Goal: Task Accomplishment & Management: Use online tool/utility

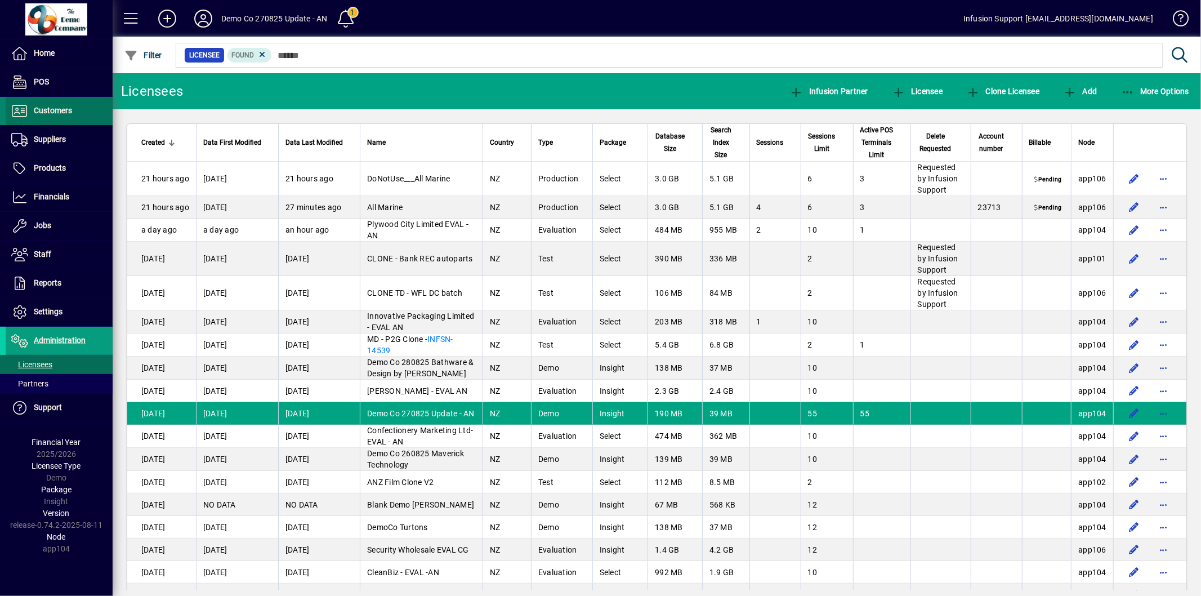
click at [66, 118] on span at bounding box center [59, 110] width 107 height 27
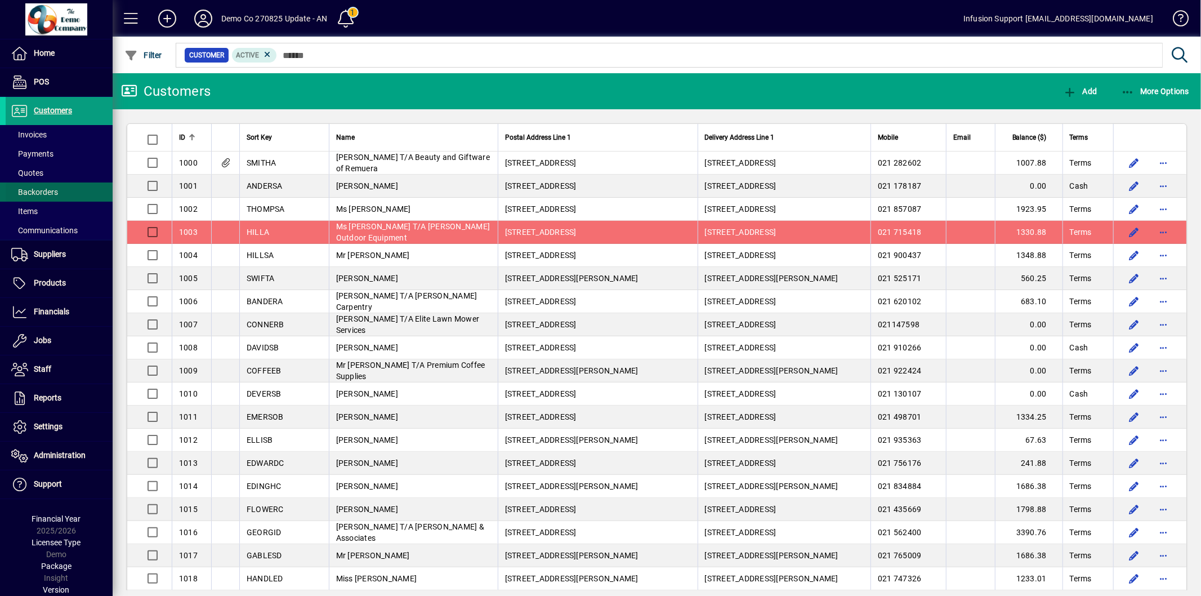
click at [66, 190] on span at bounding box center [59, 192] width 107 height 27
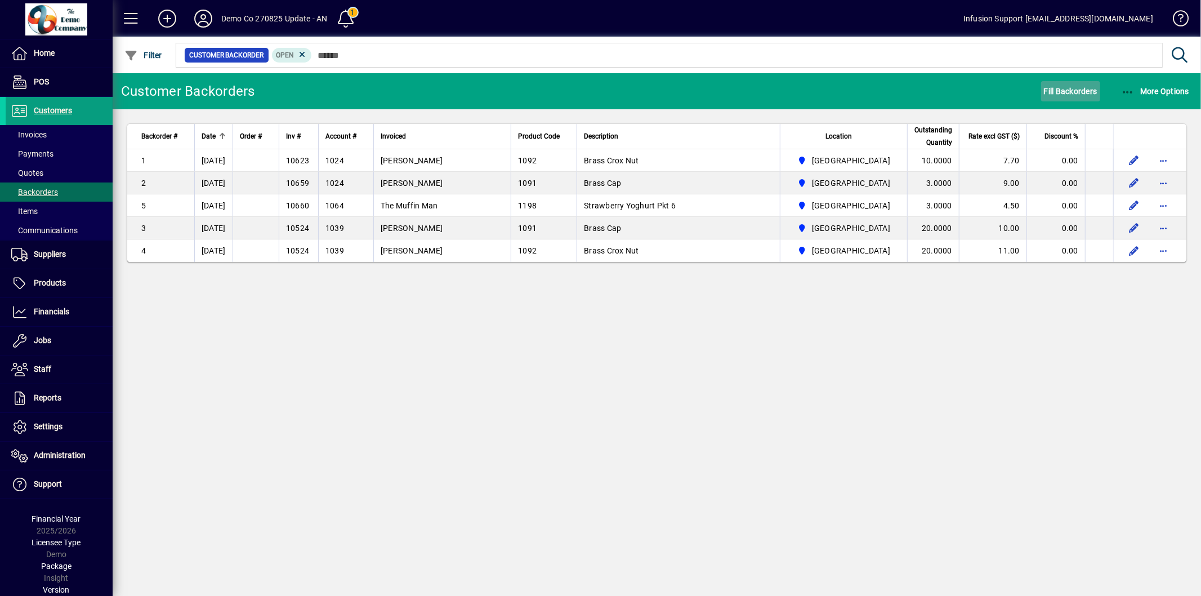
click at [1054, 81] on span "button" at bounding box center [1070, 91] width 59 height 27
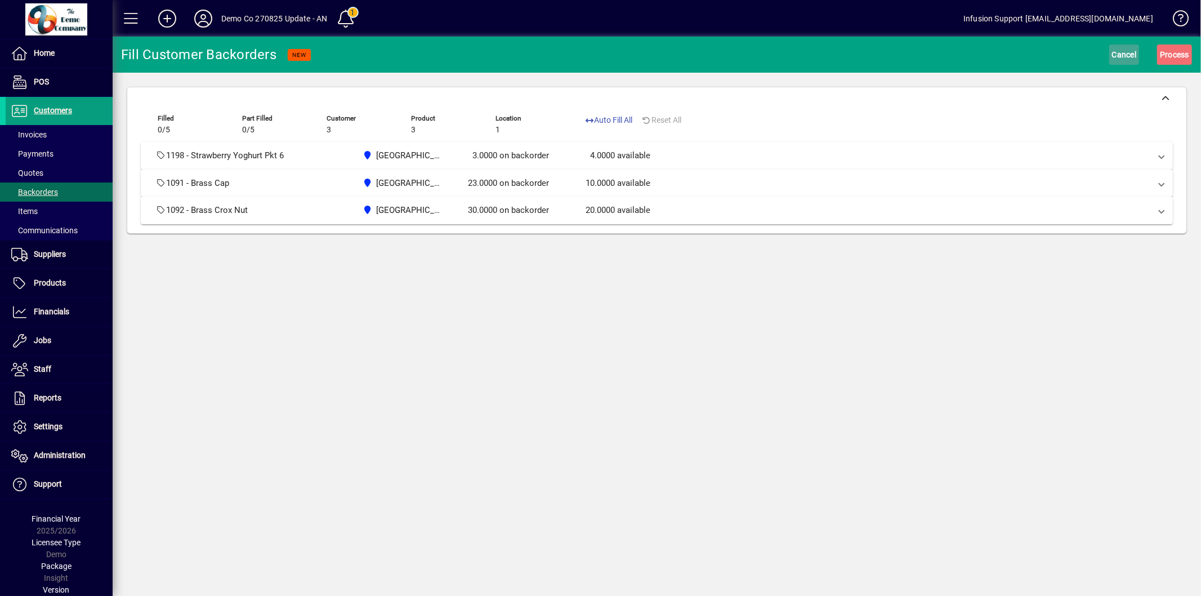
click at [1125, 54] on span "Cancel" at bounding box center [1124, 55] width 25 height 18
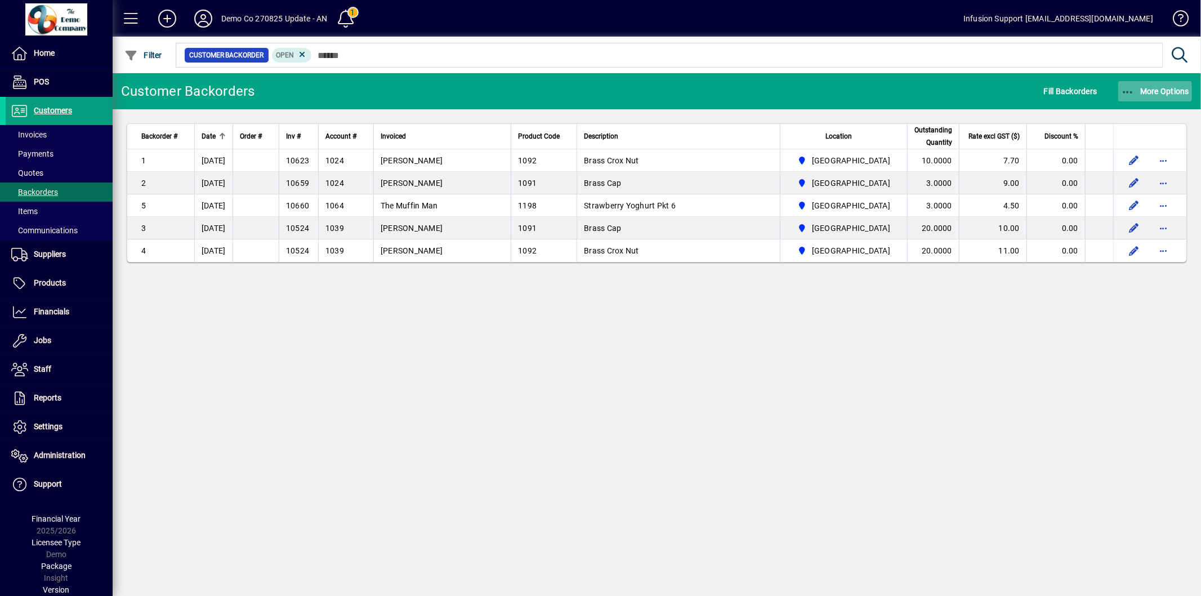
click at [1136, 93] on span "More Options" at bounding box center [1155, 91] width 69 height 9
click at [1170, 159] on div at bounding box center [600, 298] width 1201 height 596
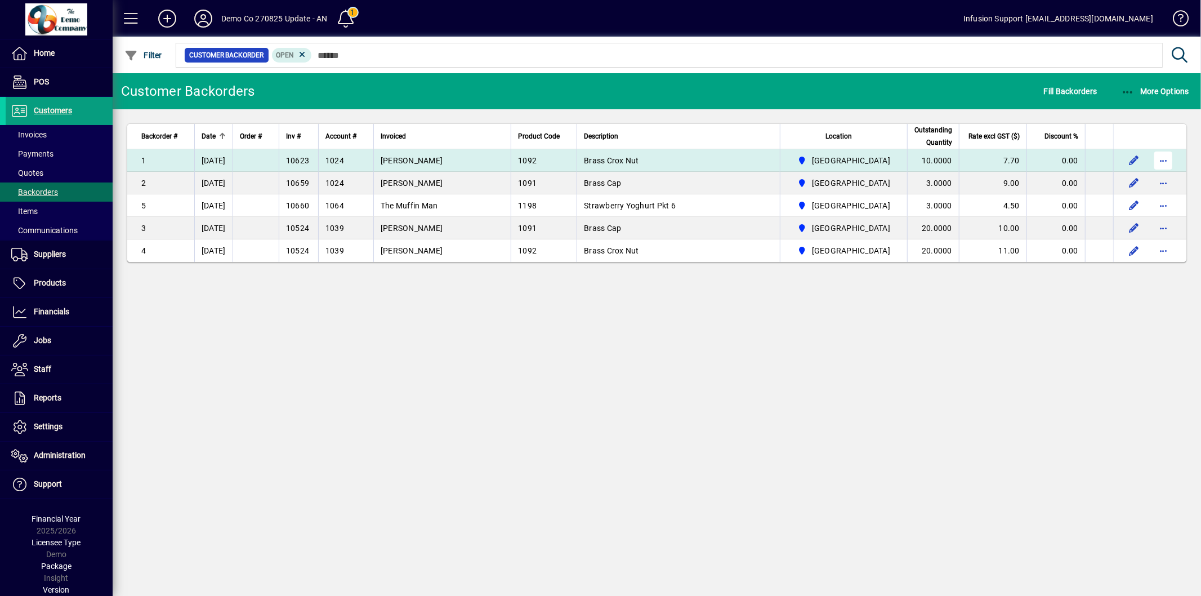
click at [1168, 159] on span "button" at bounding box center [1163, 160] width 27 height 27
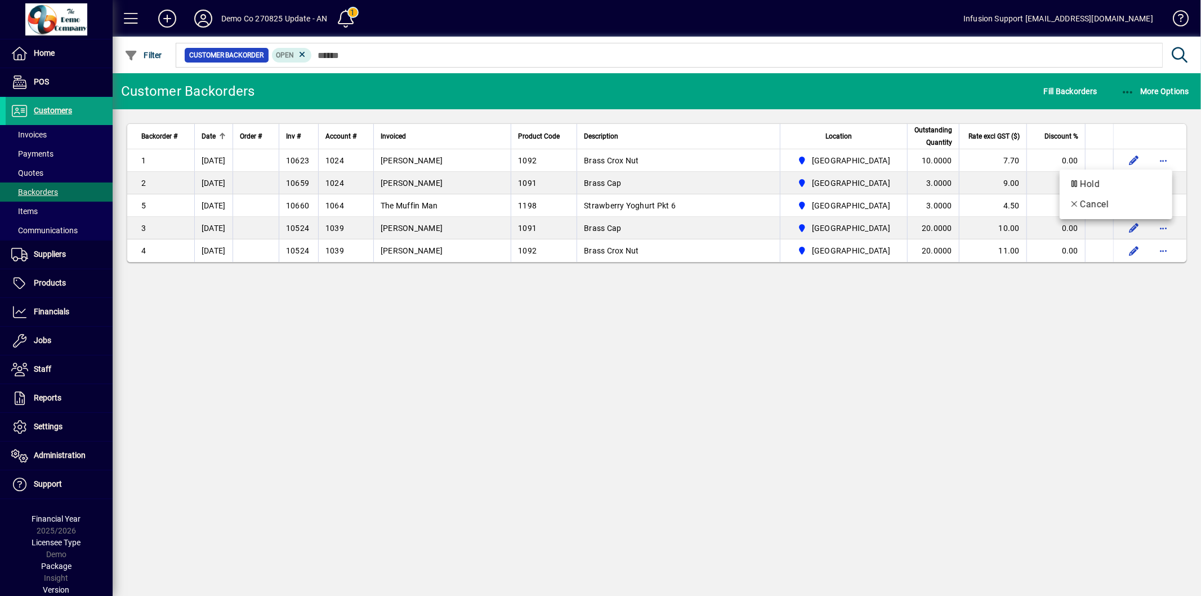
click at [559, 419] on div at bounding box center [600, 298] width 1201 height 596
click at [303, 53] on icon at bounding box center [302, 55] width 10 height 10
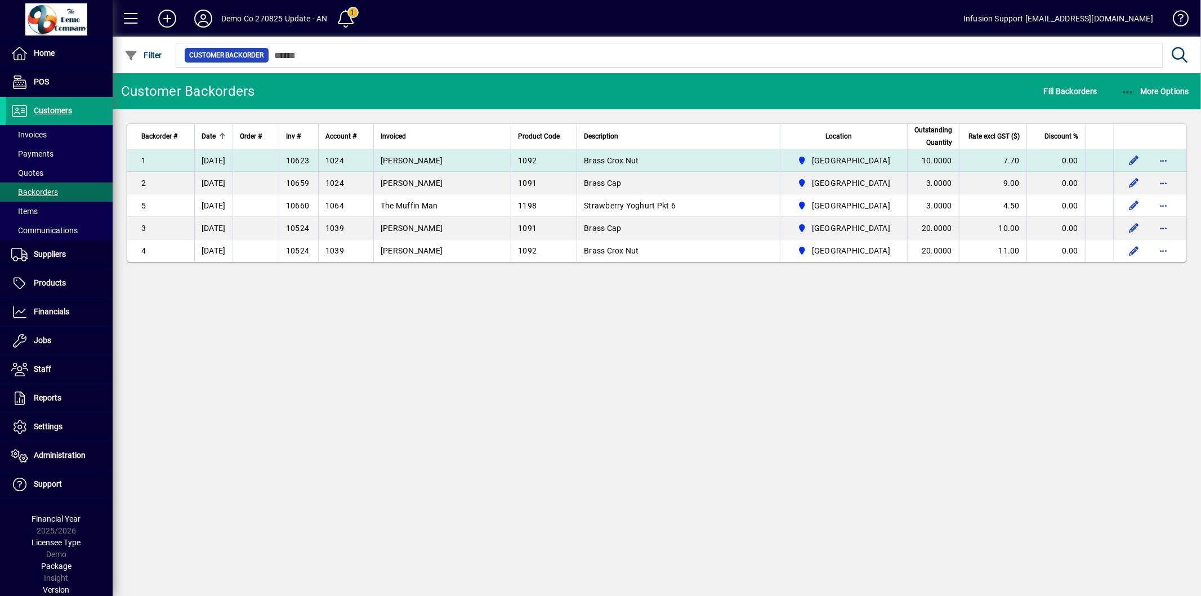
click at [437, 152] on td "[PERSON_NAME]" at bounding box center [441, 160] width 137 height 23
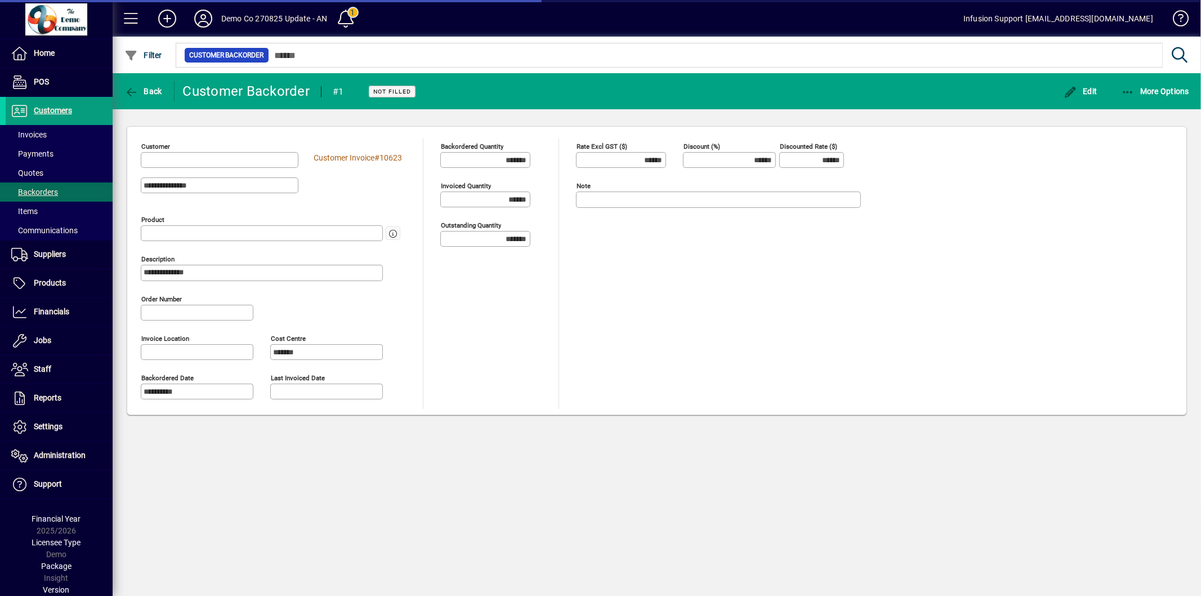
type input "**********"
type input "********"
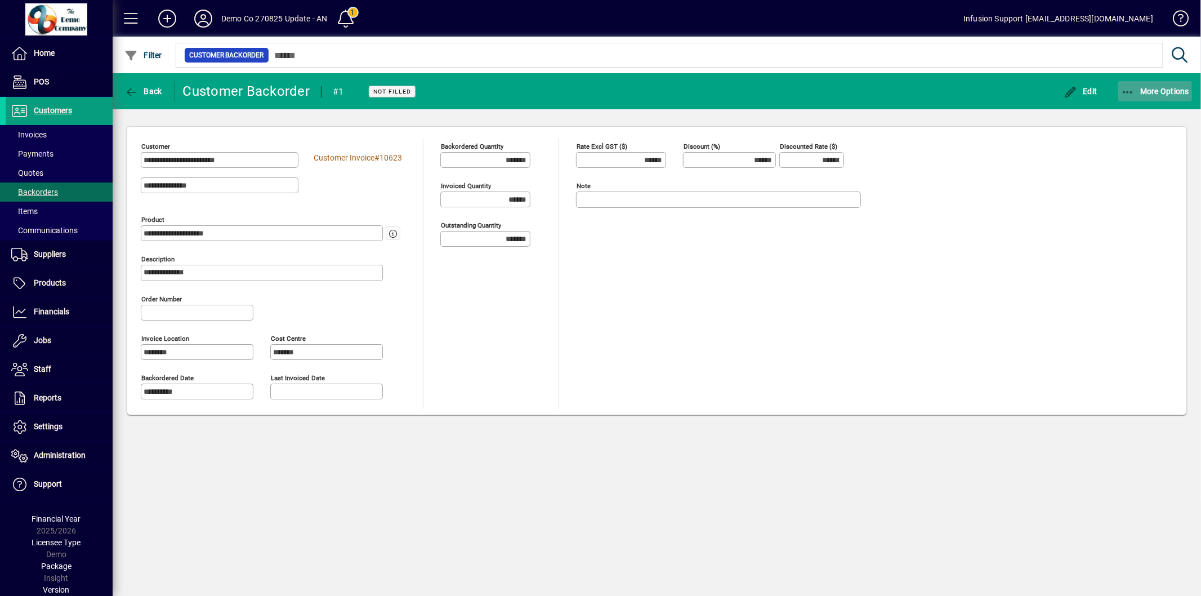
click at [1141, 88] on span "More Options" at bounding box center [1155, 91] width 69 height 9
click at [881, 240] on div at bounding box center [600, 298] width 1201 height 596
click at [206, 12] on icon at bounding box center [203, 19] width 23 height 18
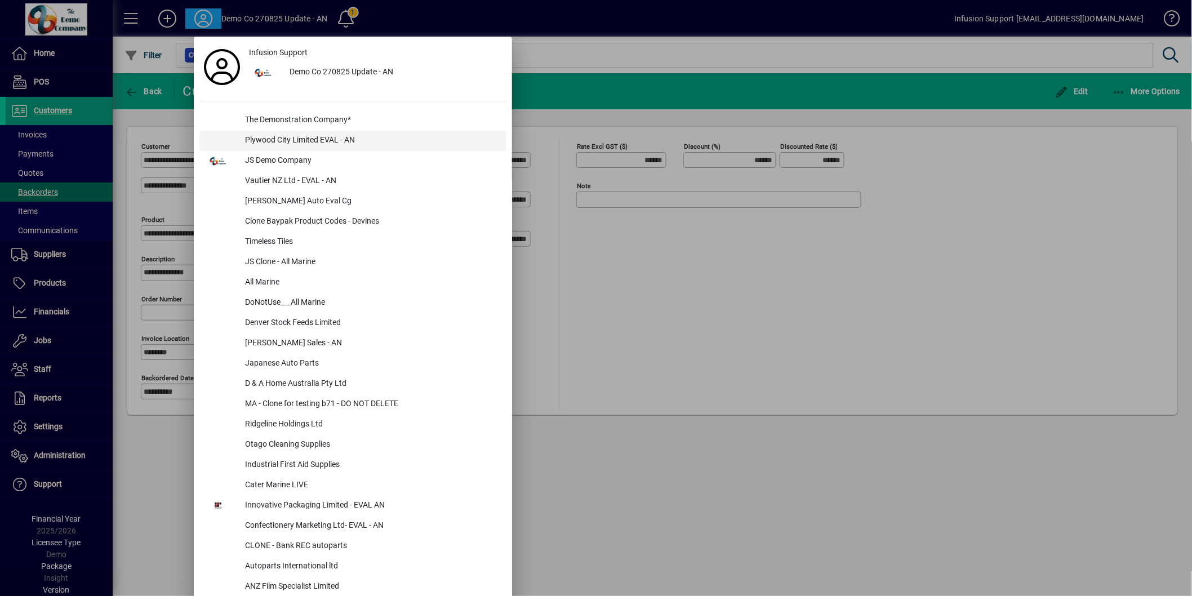
click at [276, 131] on div "Plywood City Limited EVAL - AN" at bounding box center [371, 141] width 270 height 20
